Goal: Register for event/course

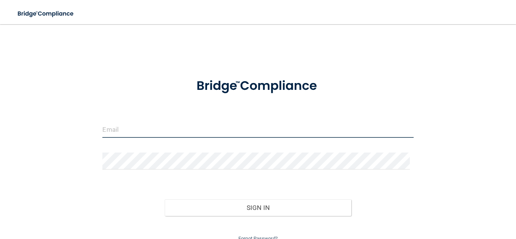
click at [208, 132] on input "email" at bounding box center [257, 129] width 311 height 17
type input "[EMAIL_ADDRESS][DOMAIN_NAME]"
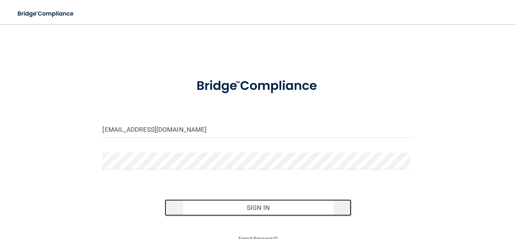
click at [250, 207] on button "Sign In" at bounding box center [258, 208] width 187 height 17
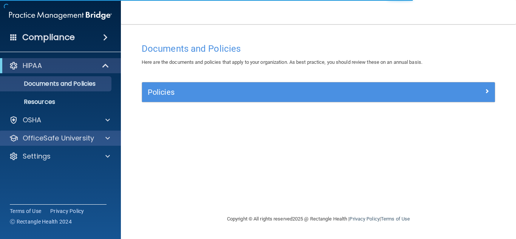
click at [75, 143] on div "OfficeSafe University" at bounding box center [60, 138] width 121 height 15
click at [77, 138] on p "OfficeSafe University" at bounding box center [58, 138] width 71 height 9
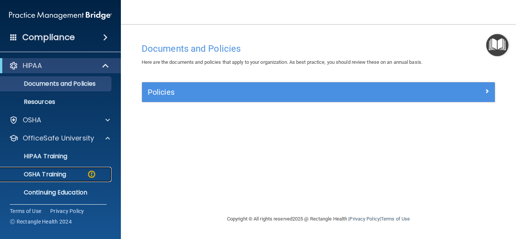
click at [53, 172] on p "OSHA Training" at bounding box center [35, 175] width 61 height 8
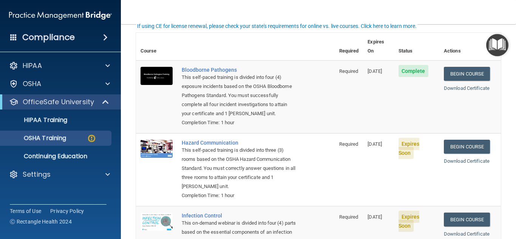
scroll to position [55, 0]
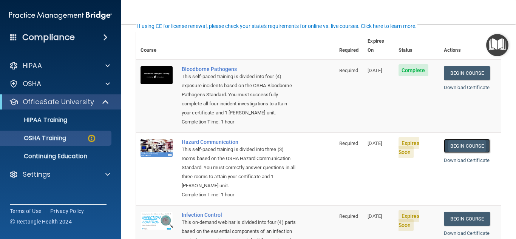
click at [465, 146] on link "Begin Course" at bounding box center [467, 146] width 46 height 14
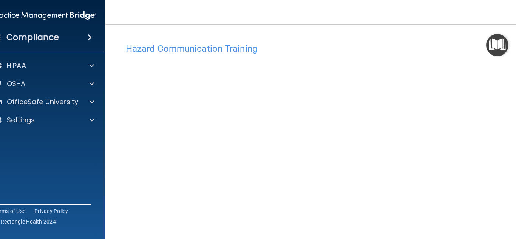
scroll to position [45, 0]
drag, startPoint x: 516, startPoint y: 67, endPoint x: 516, endPoint y: 131, distance: 63.9
click at [516, 131] on main "Hazard Communication Training This course doesn’t expire until [DATE]. Are you …" at bounding box center [318, 131] width 427 height 215
drag, startPoint x: 108, startPoint y: 136, endPoint x: 122, endPoint y: 134, distance: 14.6
click at [122, 134] on main "Hazard Communication Training This course doesn’t expire until [DATE]. Are you …" at bounding box center [318, 131] width 427 height 215
